Goal: Task Accomplishment & Management: Manage account settings

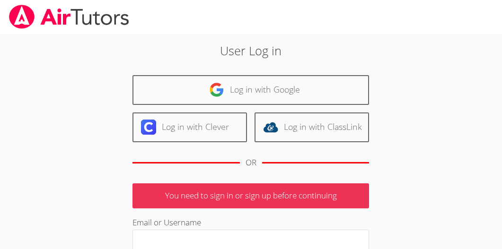
scroll to position [1, 0]
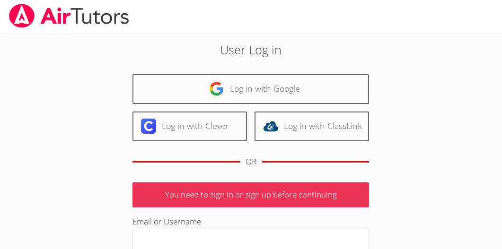
type input "[EMAIL_ADDRESS][DOMAIN_NAME]"
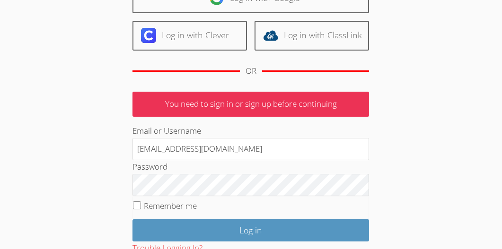
scroll to position [114, 0]
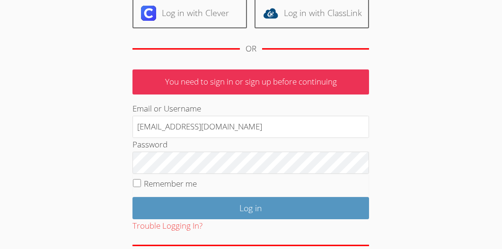
click at [141, 181] on fieldset "Remember me" at bounding box center [250, 186] width 236 height 24
click at [136, 181] on input "Remember me" at bounding box center [137, 183] width 8 height 8
checkbox input "true"
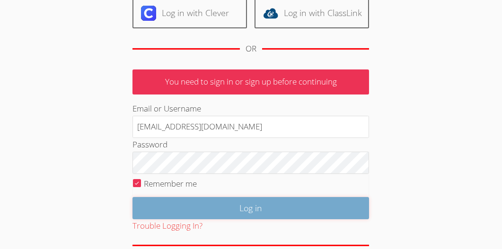
click at [203, 208] on input "Log in" at bounding box center [250, 208] width 236 height 22
